Goal: Check status: Check status

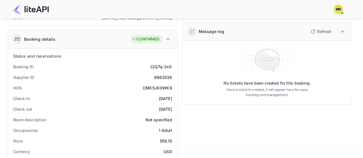
scroll to position [115, 0]
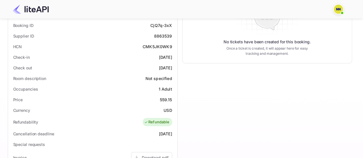
click at [163, 46] on div "CMK5JK0WK9" at bounding box center [158, 47] width 30 height 6
copy div "CMK5JK0WK9"
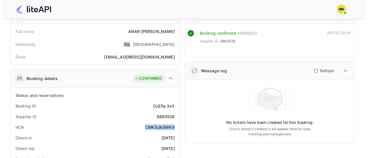
scroll to position [0, 0]
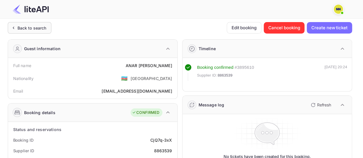
click at [39, 31] on div "Back to search" at bounding box center [30, 27] width 44 height 11
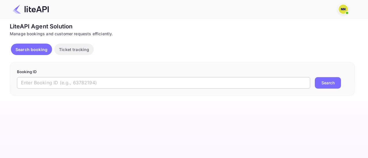
click at [78, 81] on input "text" at bounding box center [163, 82] width 293 height 11
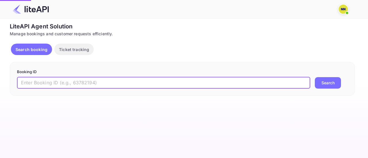
paste input "9NMx_n2rj"
type input "9NMx_n2rj"
click at [315, 77] on button "Search" at bounding box center [328, 82] width 26 height 11
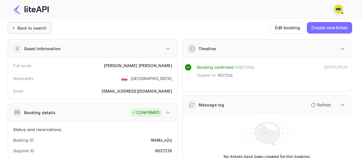
click at [44, 28] on div "Back to search" at bounding box center [32, 28] width 29 height 6
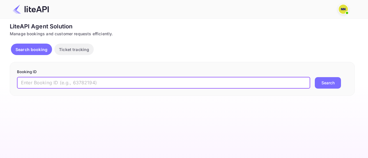
click at [98, 85] on input "text" at bounding box center [163, 82] width 293 height 11
paste input "fe2GsSs2V"
type input "fe2GsSs2V"
click at [315, 77] on button "Search" at bounding box center [328, 82] width 26 height 11
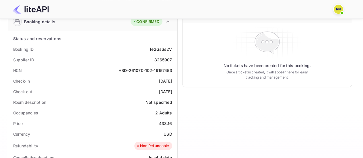
scroll to position [86, 0]
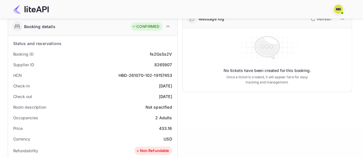
click at [124, 75] on div "HBD-261070-102-19157453" at bounding box center [145, 75] width 53 height 6
copy div "HBD-261070-102-19157453"
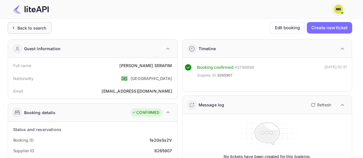
click at [42, 30] on div "Back to search" at bounding box center [32, 28] width 29 height 6
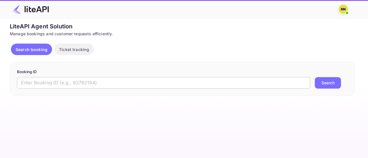
click at [99, 80] on input "text" at bounding box center [163, 82] width 293 height 11
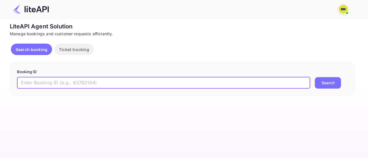
paste input "_Aki_2c25"
type input "_Aki_2c25"
click at [315, 77] on button "Search" at bounding box center [328, 82] width 26 height 11
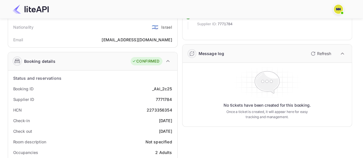
scroll to position [86, 0]
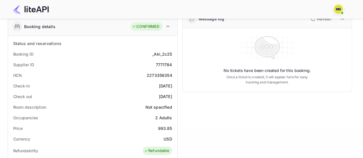
click at [164, 76] on div "2273356354" at bounding box center [160, 75] width 26 height 6
copy div "2273356354"
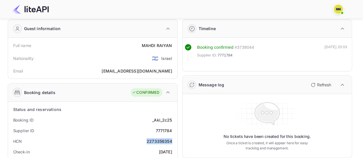
scroll to position [0, 0]
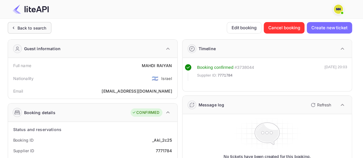
click at [27, 26] on div "Back to search" at bounding box center [32, 28] width 29 height 6
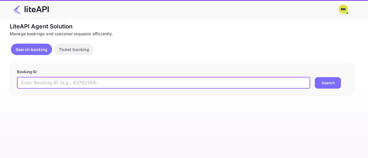
click at [82, 78] on input "text" at bounding box center [163, 82] width 293 height 11
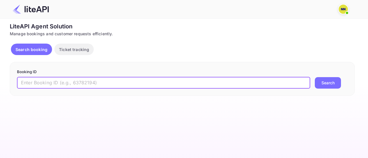
paste input "AzsFcI7RO"
type input "AzsFcI7RO"
click at [315, 77] on button "Search" at bounding box center [328, 82] width 26 height 11
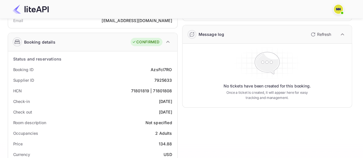
scroll to position [115, 0]
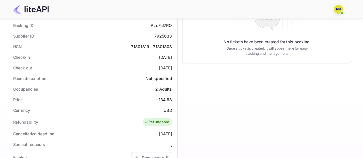
click at [165, 47] on div "71801819 | 71801808" at bounding box center [151, 47] width 41 height 6
copy div "71801819 | 71801808"
